Goal: Task Accomplishment & Management: Manage account settings

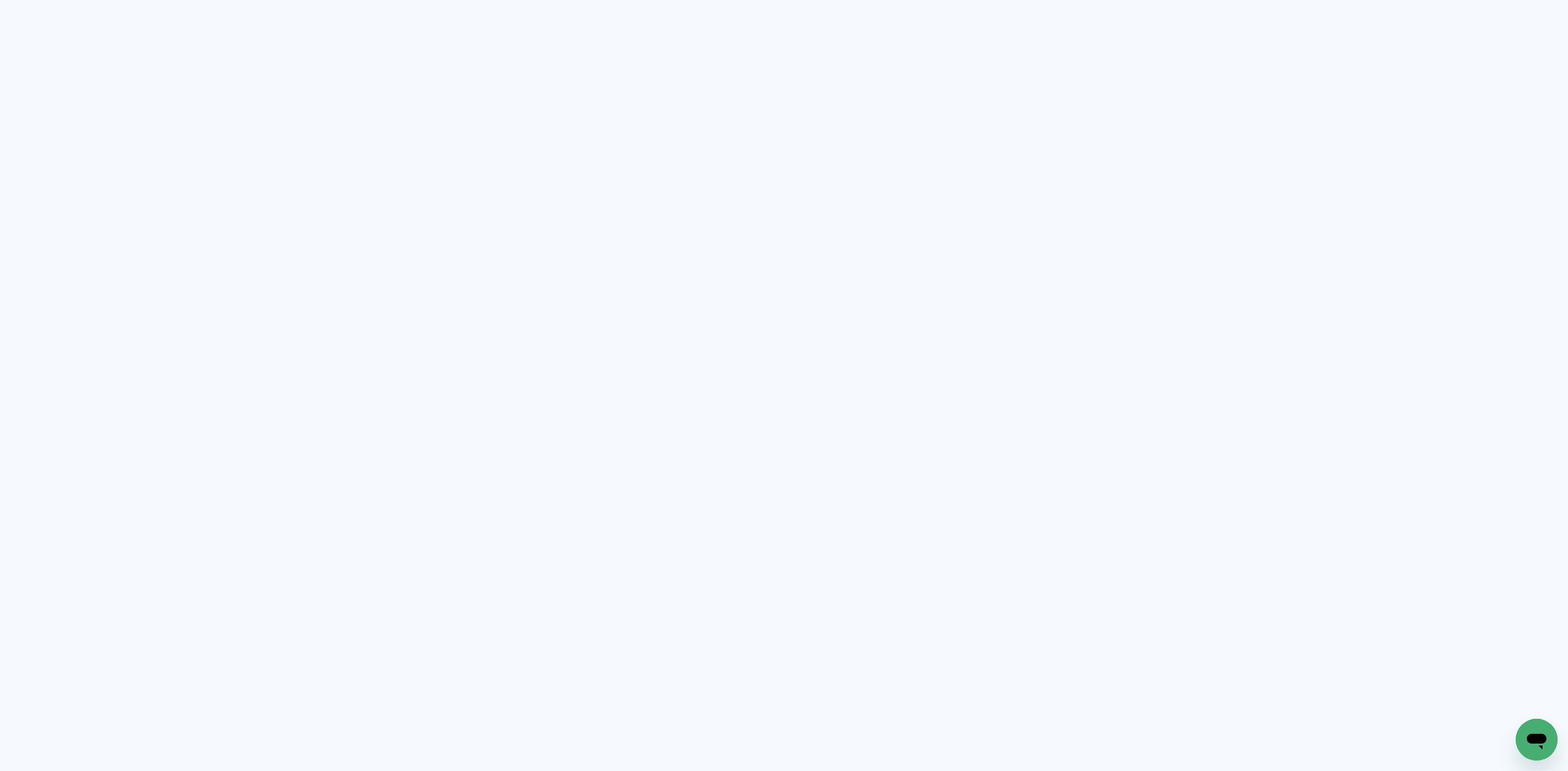
click at [523, 231] on neon-animated-pages "Prosite Website + Landing pages Proof Sistema de seleção e venda de fotos Desig…" at bounding box center [784, 385] width 1568 height 771
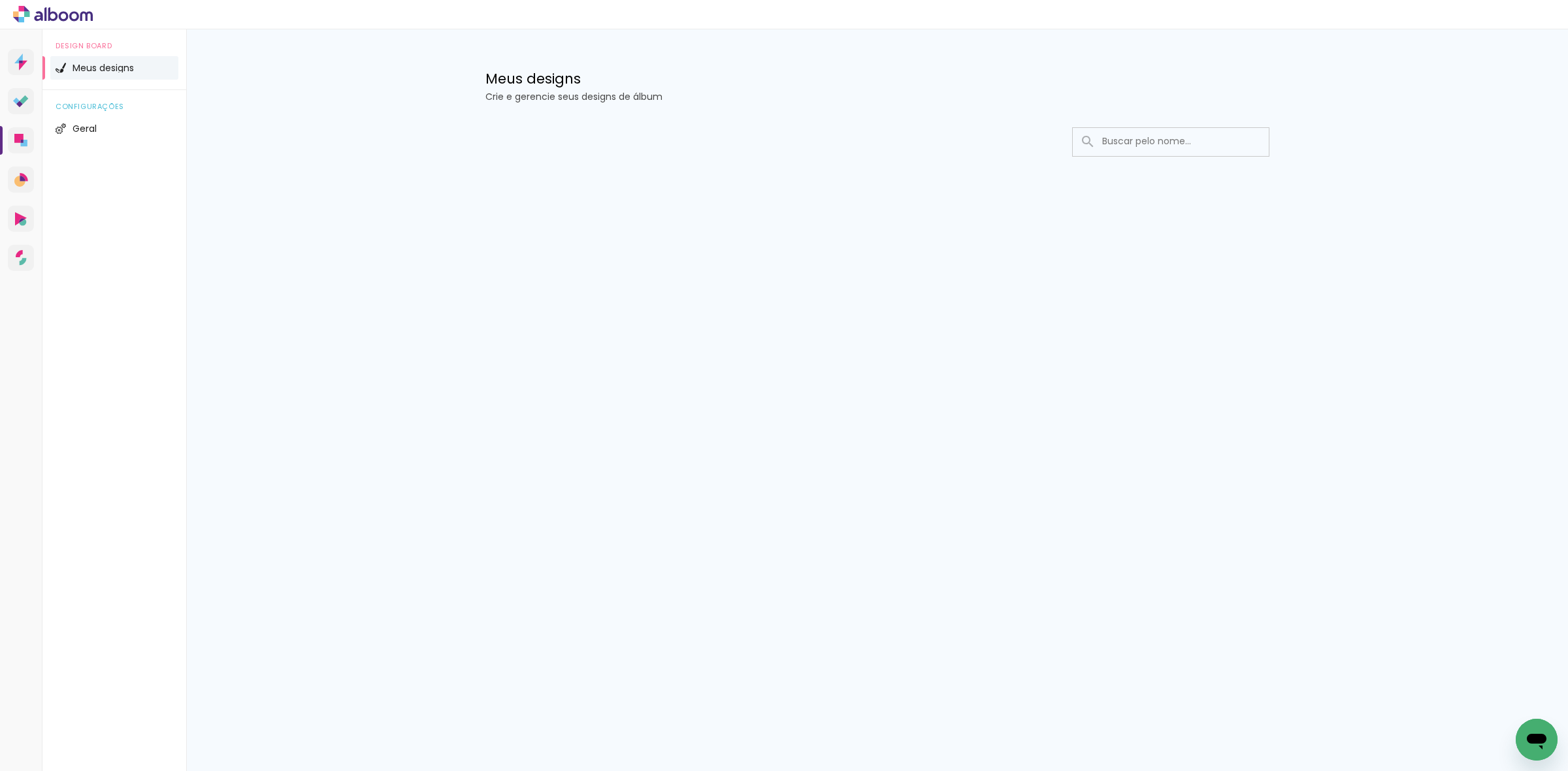
click at [857, 90] on div "Meus designs Crie e gerencie seus designs de álbum" at bounding box center [877, 86] width 784 height 29
click at [882, 224] on div at bounding box center [877, 181] width 849 height 134
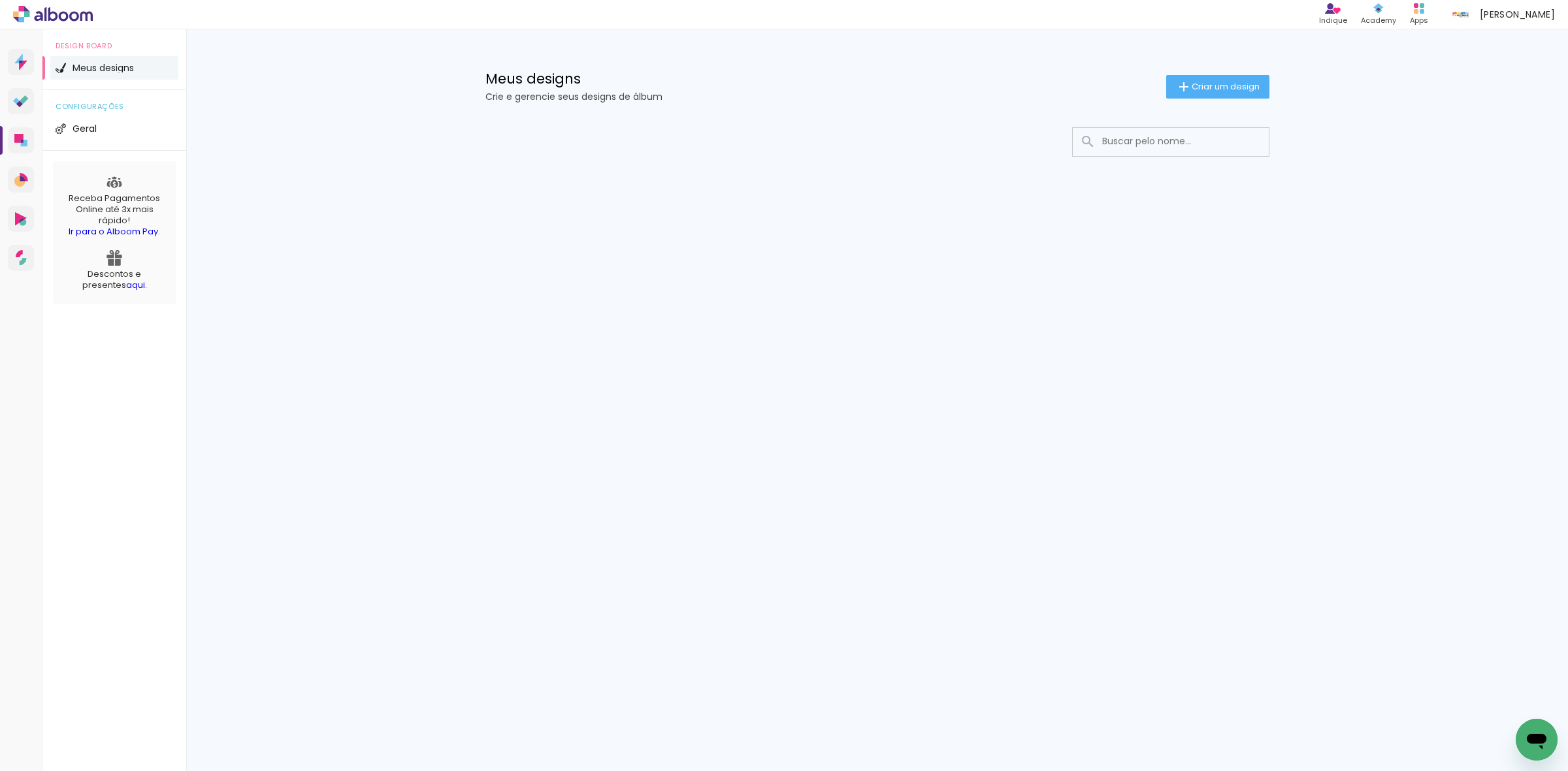
click at [665, 206] on div at bounding box center [877, 181] width 849 height 134
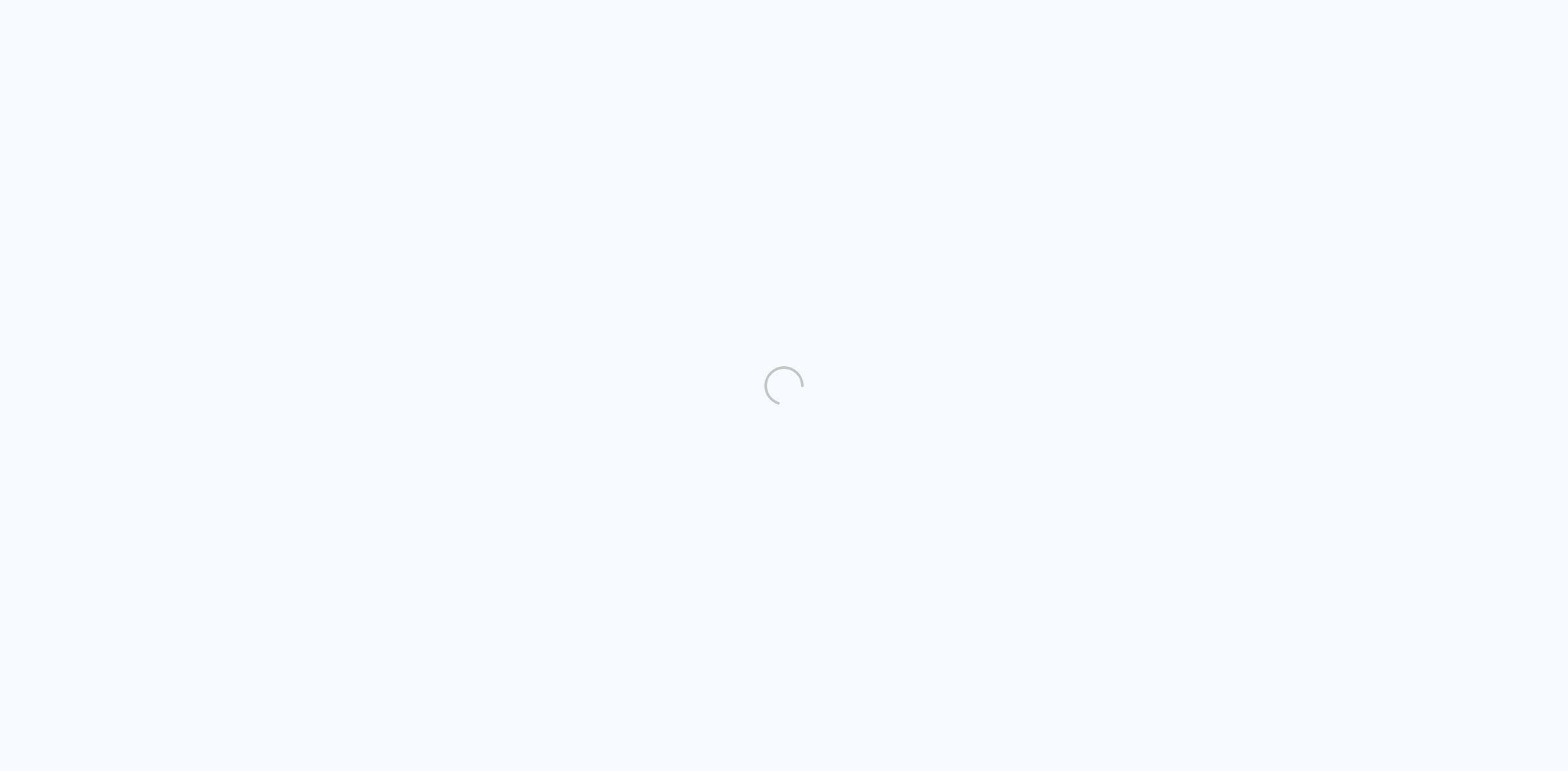
click at [1010, 357] on quentale-directory at bounding box center [784, 385] width 1568 height 771
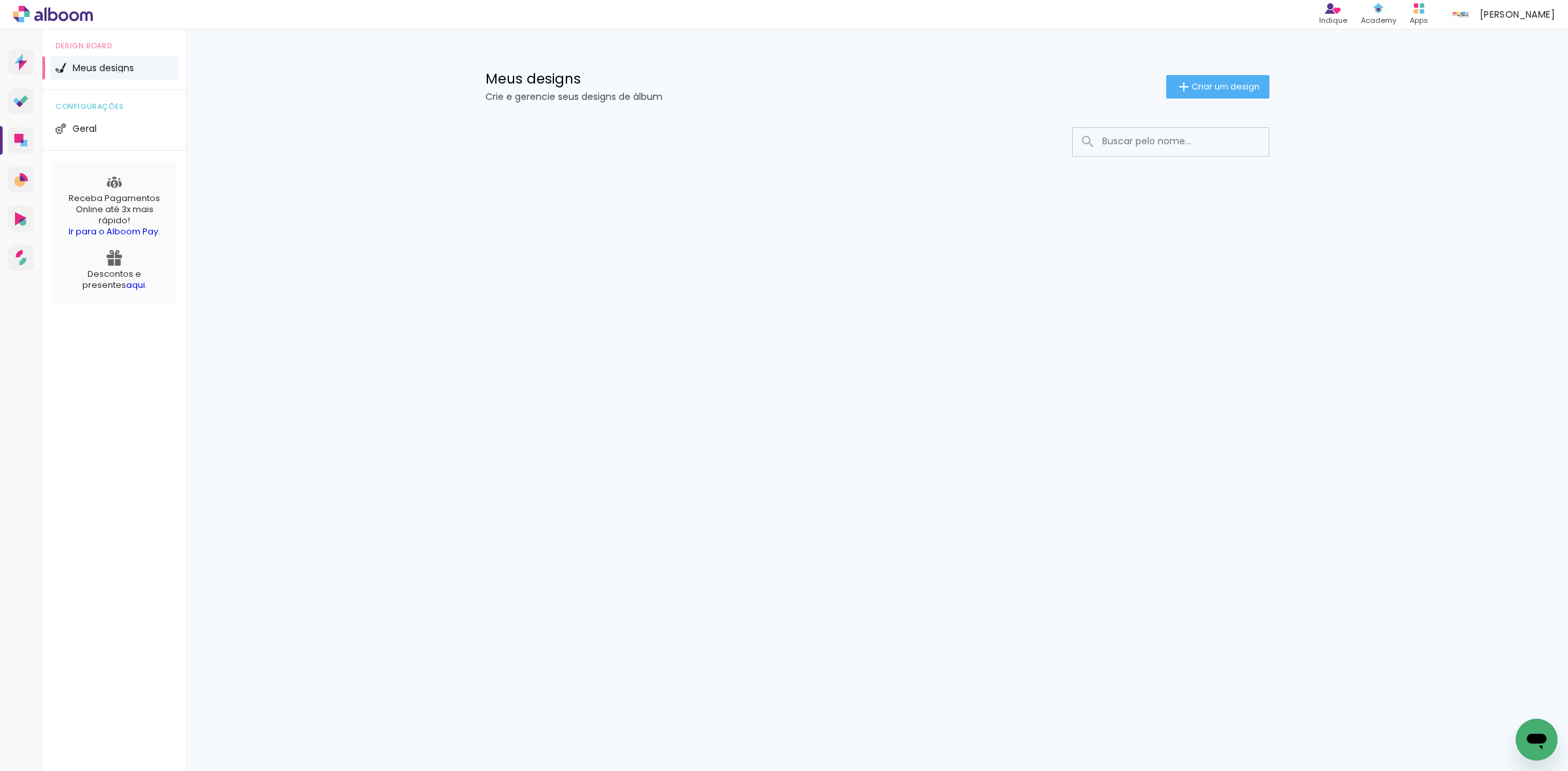
click at [1314, 265] on div "Prosite Website + Landing pages Proof Sistema de seleção e venda de fotos Desig…" at bounding box center [784, 400] width 1568 height 742
click at [1239, 344] on div "Prosite Website + Landing pages Proof Sistema de seleção e venda de fotos Desig…" at bounding box center [784, 400] width 1568 height 742
click at [1089, 242] on div at bounding box center [877, 181] width 849 height 134
